Goal: Navigation & Orientation: Find specific page/section

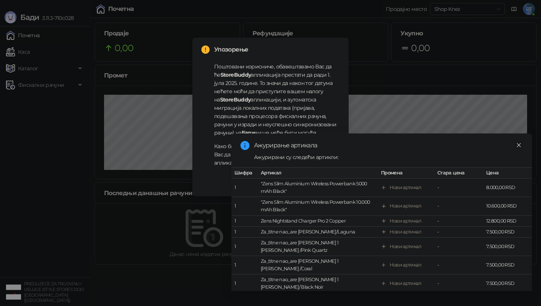
click at [519, 142] on icon "close" at bounding box center [518, 144] width 5 height 5
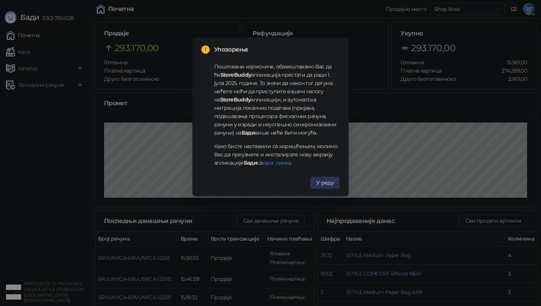
click at [328, 181] on span "У реду" at bounding box center [325, 182] width 17 height 7
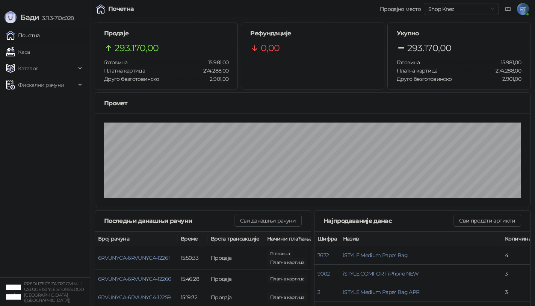
click at [521, 8] on span "PT" at bounding box center [523, 9] width 12 height 12
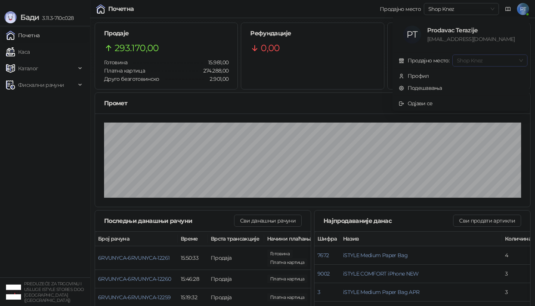
click at [474, 60] on span "Shop Knez" at bounding box center [490, 60] width 66 height 11
click at [485, 44] on div "PT Prodavac Terazije [EMAIL_ADDRESS][DOMAIN_NAME]" at bounding box center [460, 34] width 133 height 33
click at [477, 61] on span "Shop Knez" at bounding box center [490, 60] width 66 height 11
click at [503, 44] on div "PT Prodavac Terazije [EMAIL_ADDRESS][DOMAIN_NAME]" at bounding box center [460, 34] width 133 height 33
click at [496, 10] on div "Shop Knez" at bounding box center [461, 9] width 75 height 12
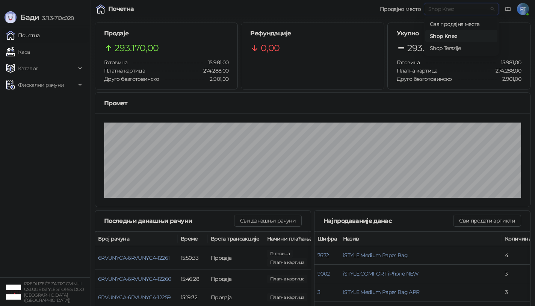
click at [444, 24] on div "Сва продајна места" at bounding box center [461, 24] width 63 height 8
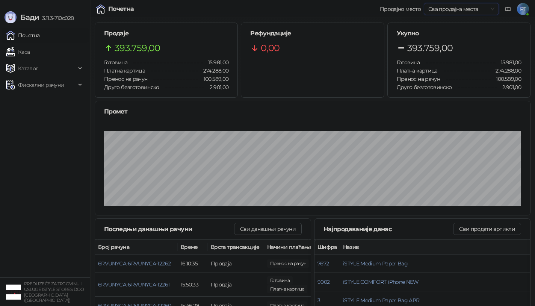
click at [493, 9] on span "Сва продајна места" at bounding box center [462, 8] width 66 height 11
click at [453, 47] on div "Shop Terazije" at bounding box center [461, 48] width 63 height 8
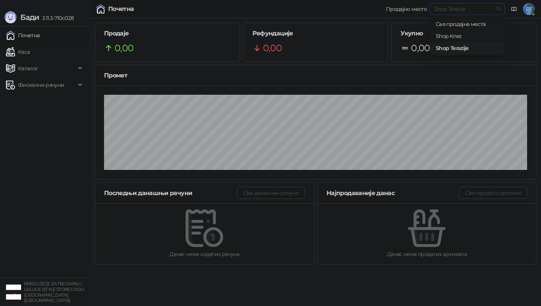
click at [500, 6] on div "Shop Terazije" at bounding box center [467, 9] width 75 height 12
click at [469, 33] on div "Shop Knez" at bounding box center [467, 36] width 63 height 8
